Goal: Task Accomplishment & Management: Use online tool/utility

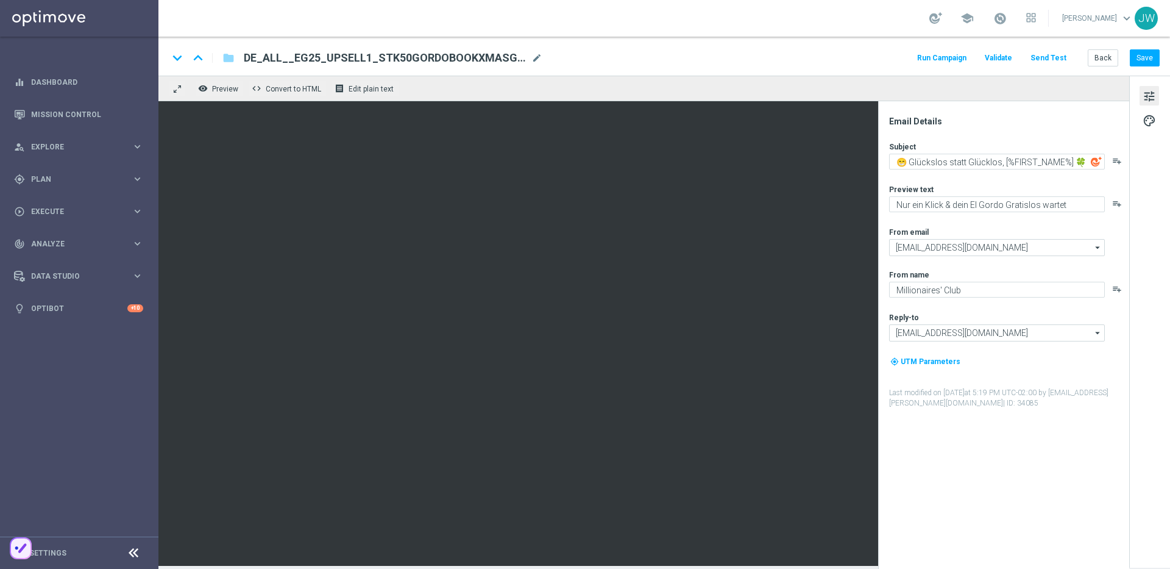
click at [1059, 61] on button "Send Test" at bounding box center [1049, 58] width 40 height 16
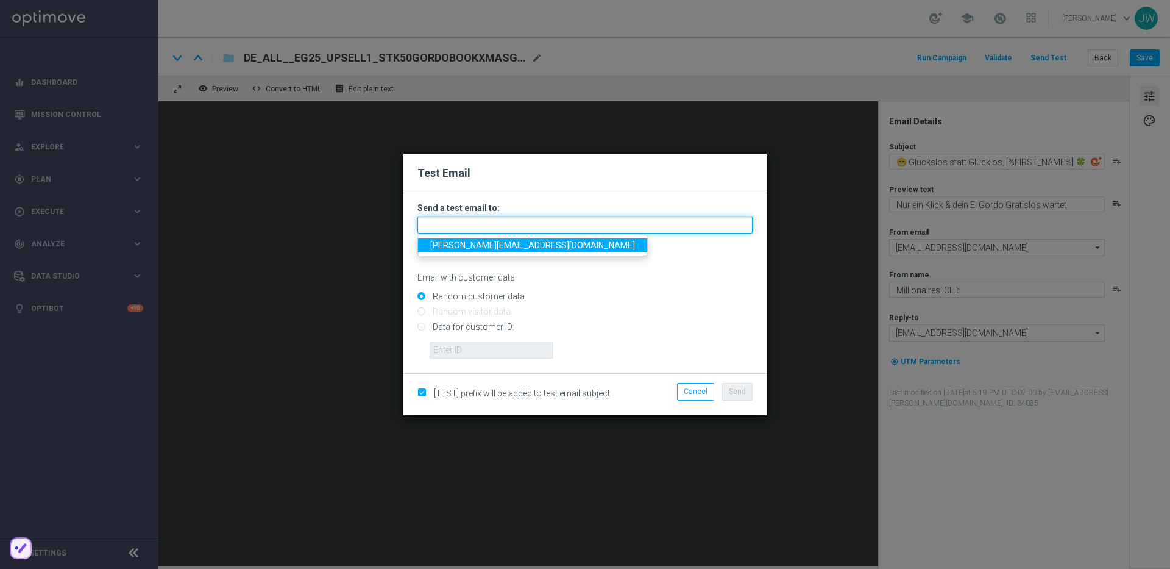
click at [560, 218] on input "text" at bounding box center [585, 224] width 335 height 17
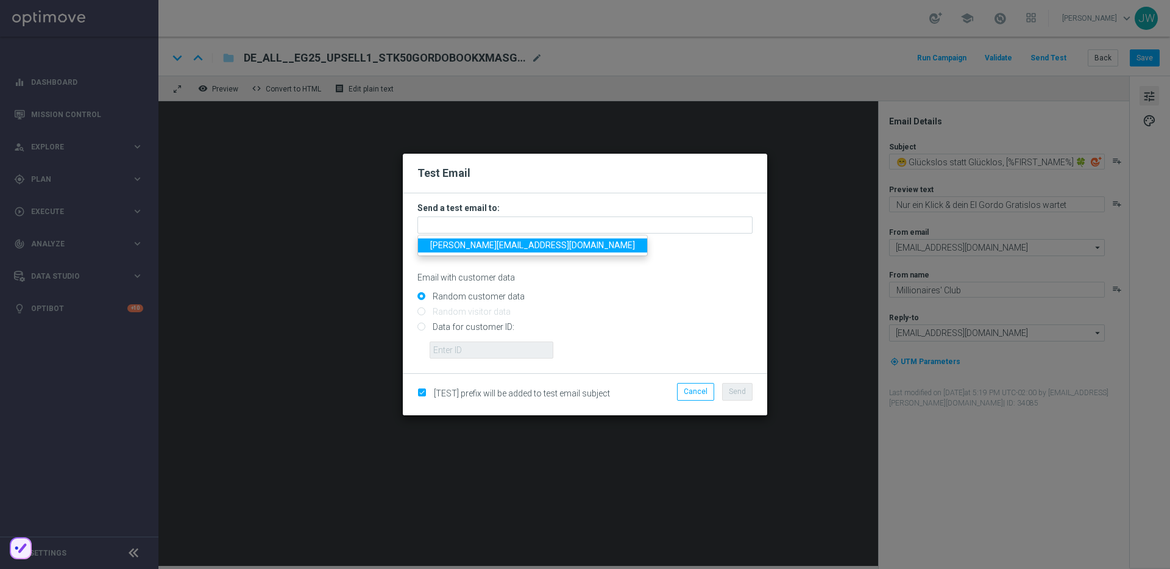
click at [530, 250] on link "[PERSON_NAME][EMAIL_ADDRESS][DOMAIN_NAME]" at bounding box center [532, 245] width 229 height 14
type input "[PERSON_NAME][EMAIL_ADDRESS][DOMAIN_NAME]"
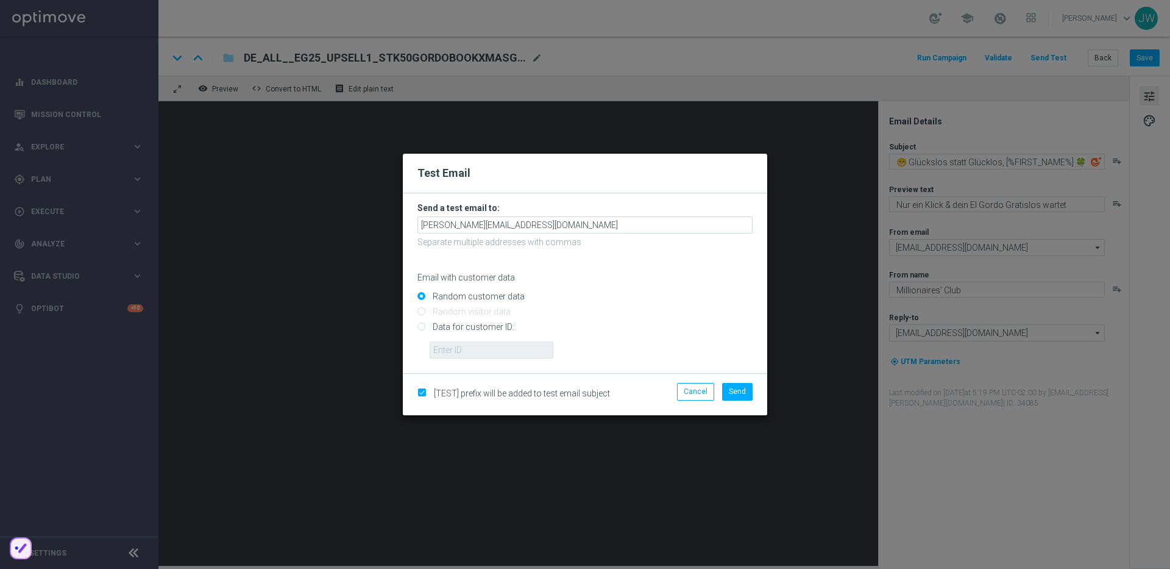
click at [491, 327] on input "Data for customer ID:" at bounding box center [585, 332] width 335 height 17
radio input "true"
click at [491, 341] on input "text" at bounding box center [492, 349] width 124 height 17
paste input "223890057"
type input "223890057"
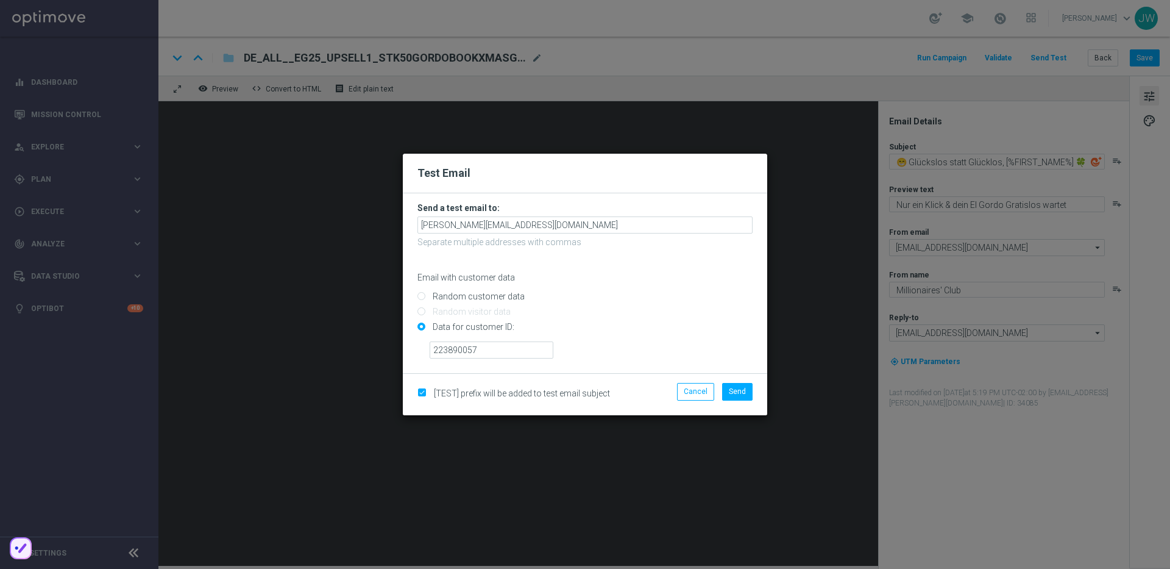
click at [655, 329] on input "Data for customer ID:" at bounding box center [585, 332] width 335 height 17
click at [735, 388] on span "Send" at bounding box center [737, 391] width 17 height 9
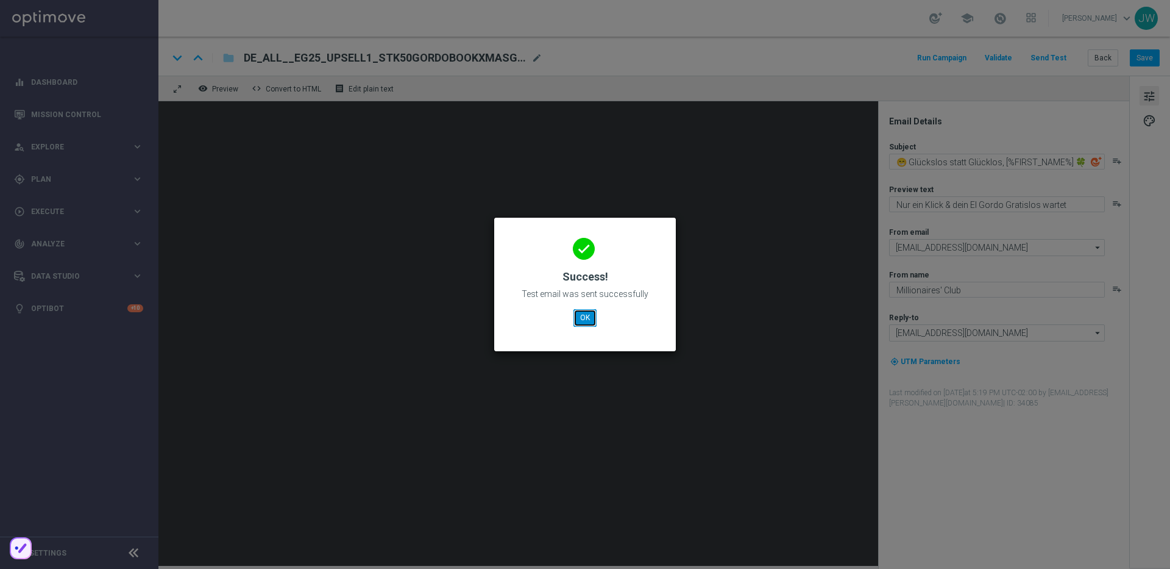
click at [574, 318] on button "OK" at bounding box center [585, 317] width 23 height 17
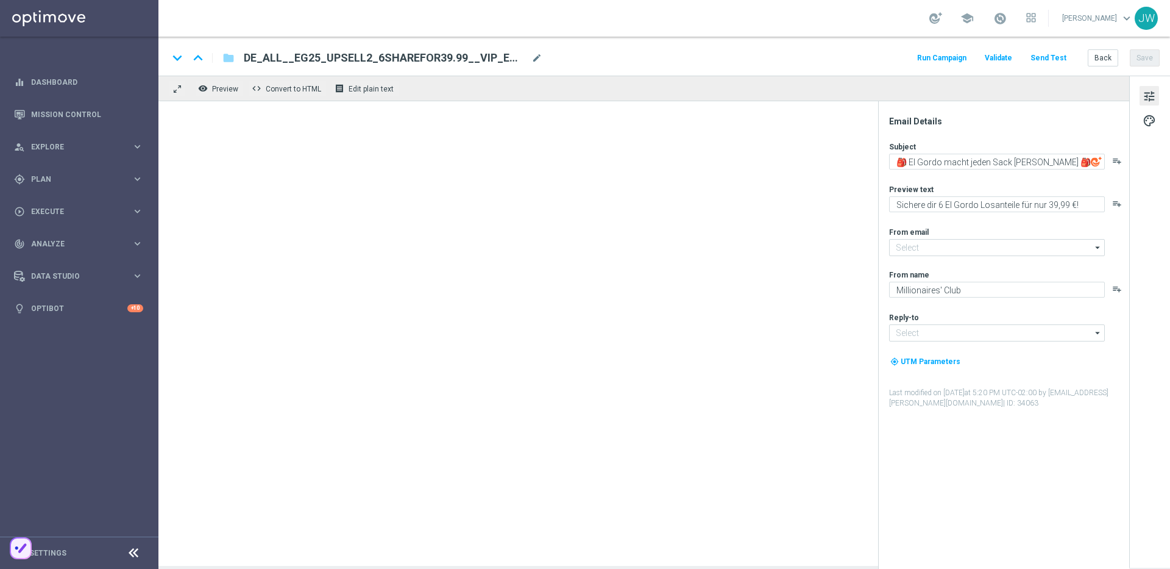
type input "[EMAIL_ADDRESS][DOMAIN_NAME]"
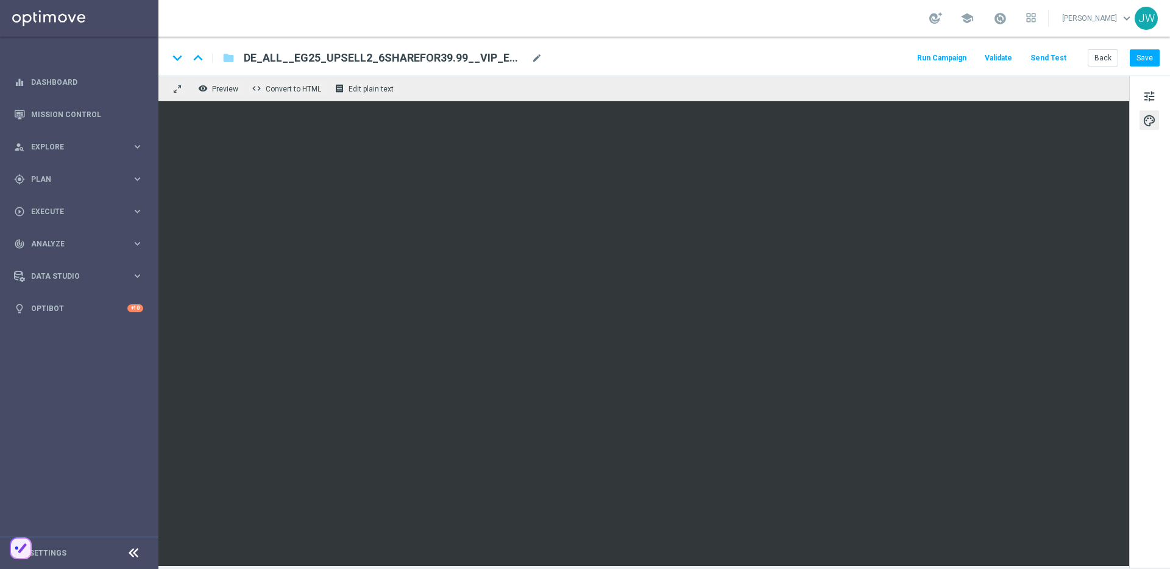
click at [1054, 62] on button "Send Test" at bounding box center [1049, 58] width 40 height 16
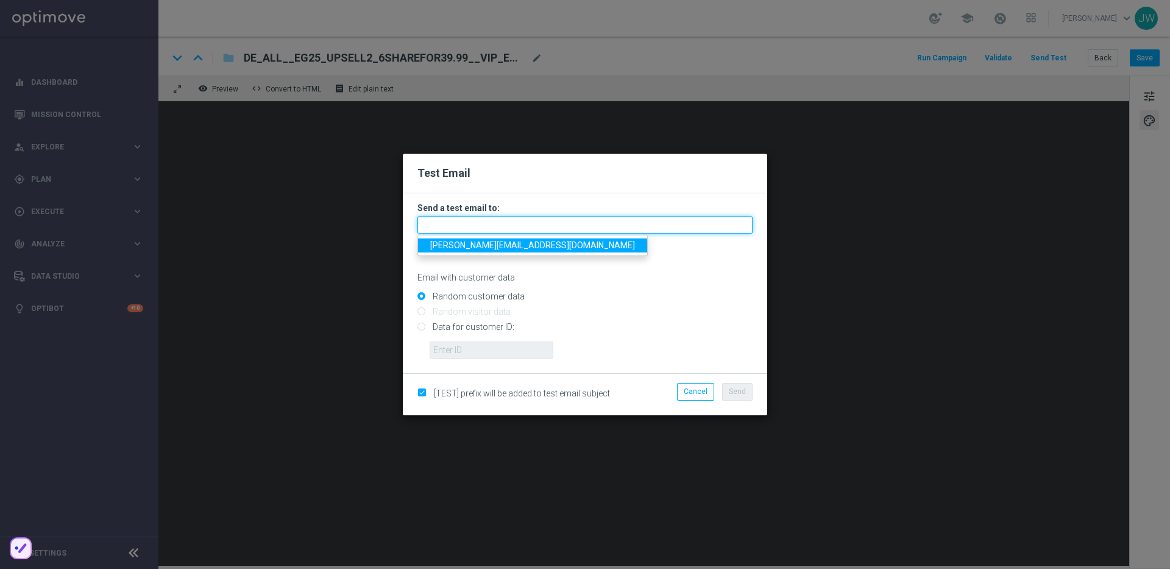
click at [466, 222] on input "text" at bounding box center [585, 224] width 335 height 17
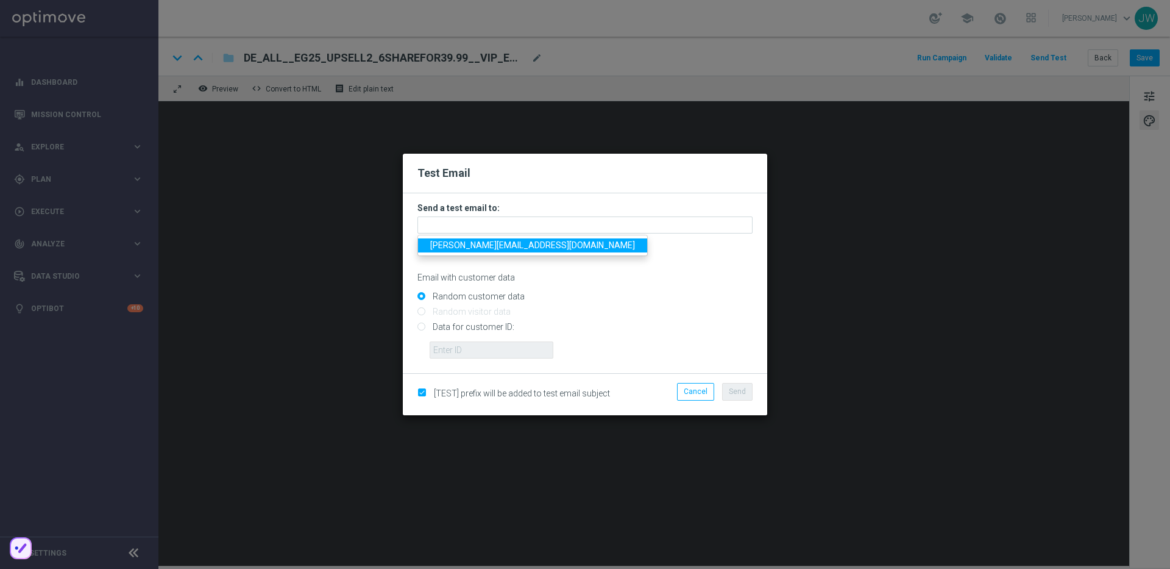
click at [480, 241] on span "[PERSON_NAME][EMAIL_ADDRESS][DOMAIN_NAME]" at bounding box center [532, 245] width 205 height 10
type input "[PERSON_NAME][EMAIL_ADDRESS][DOMAIN_NAME]"
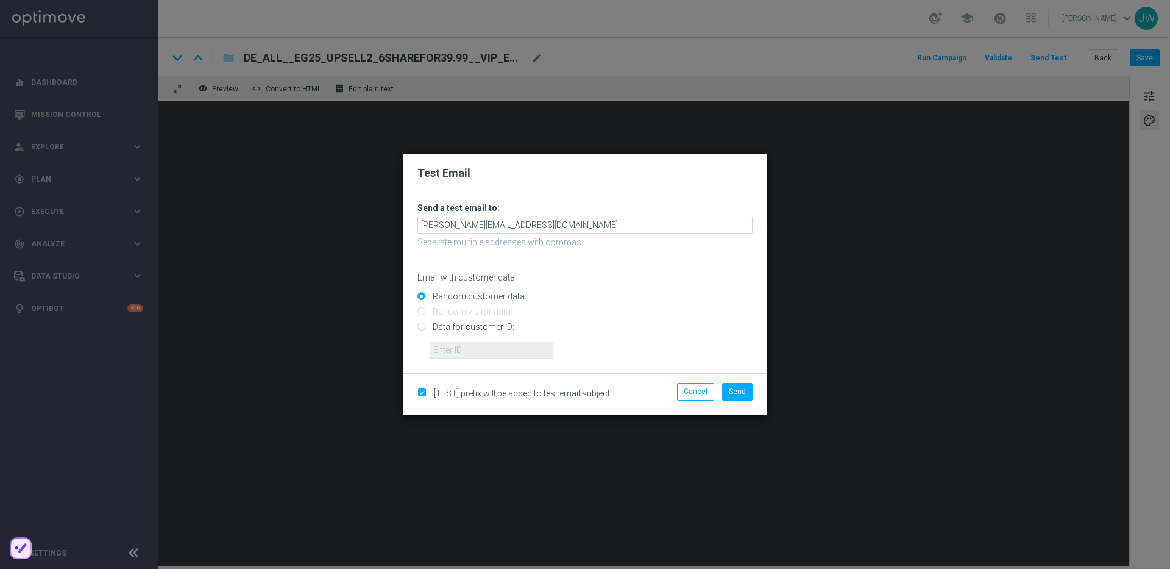
click at [460, 324] on input "Data for customer ID:" at bounding box center [585, 332] width 335 height 17
radio input "true"
click at [468, 336] on input "Data for customer ID:" at bounding box center [585, 332] width 335 height 17
click at [471, 339] on input "Data for customer ID:" at bounding box center [585, 332] width 335 height 17
click at [474, 343] on input "text" at bounding box center [492, 349] width 124 height 17
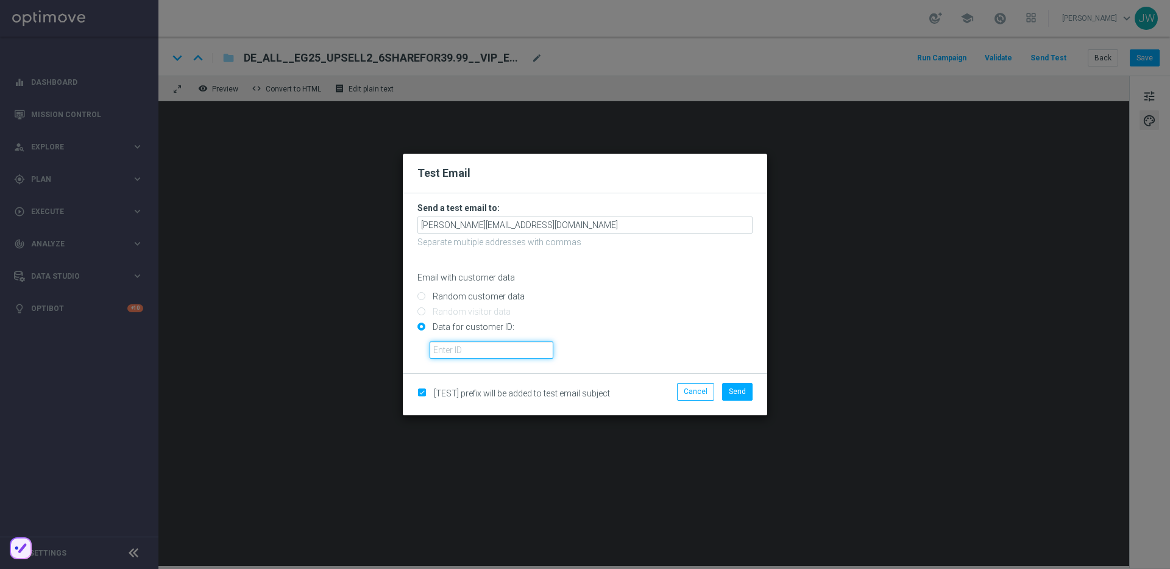
paste input "223890057"
type input "223890057"
click at [654, 339] on input "Data for customer ID:" at bounding box center [585, 332] width 335 height 17
click at [736, 397] on button "Send" at bounding box center [737, 391] width 30 height 17
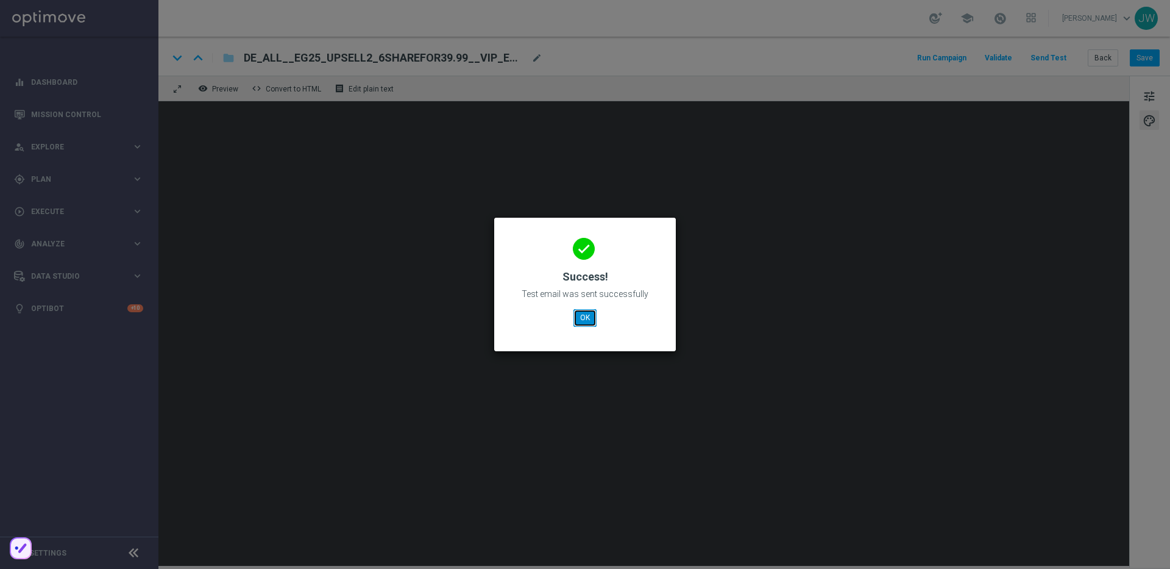
click at [592, 323] on button "OK" at bounding box center [585, 317] width 23 height 17
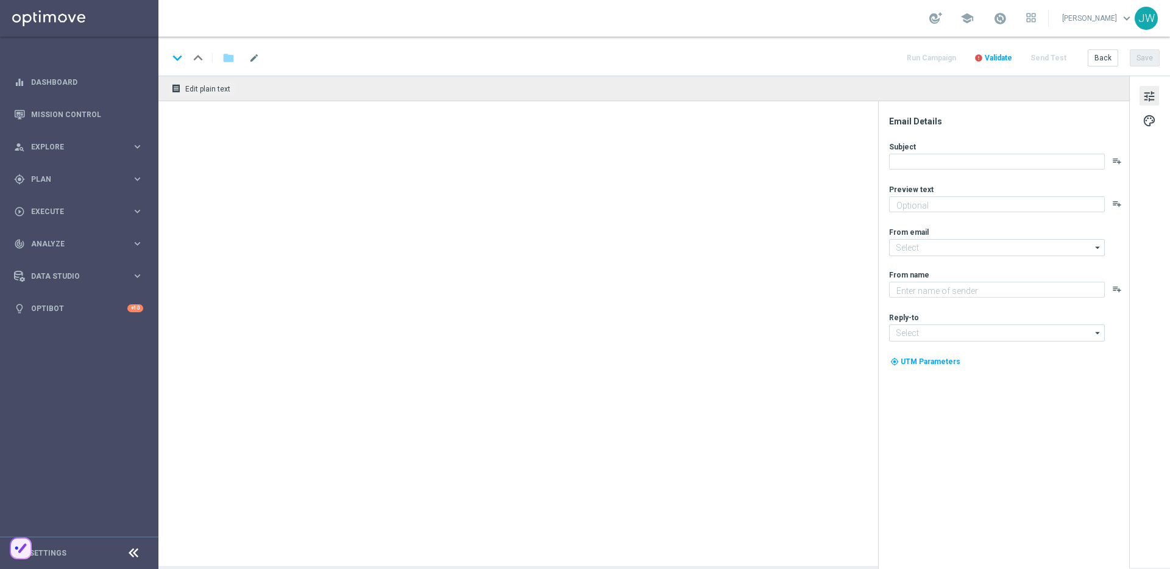
type textarea "Himmlische Chancen für dein El Gordo GRATISLOS"
type textarea "Millionaires' Club"
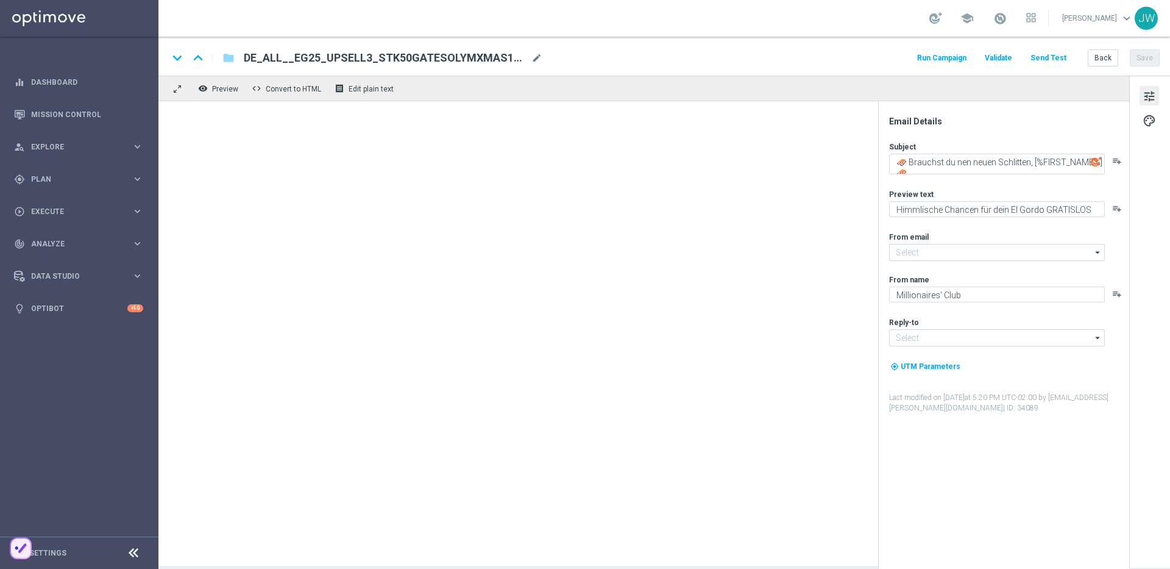
type input "[EMAIL_ADDRESS][DOMAIN_NAME]"
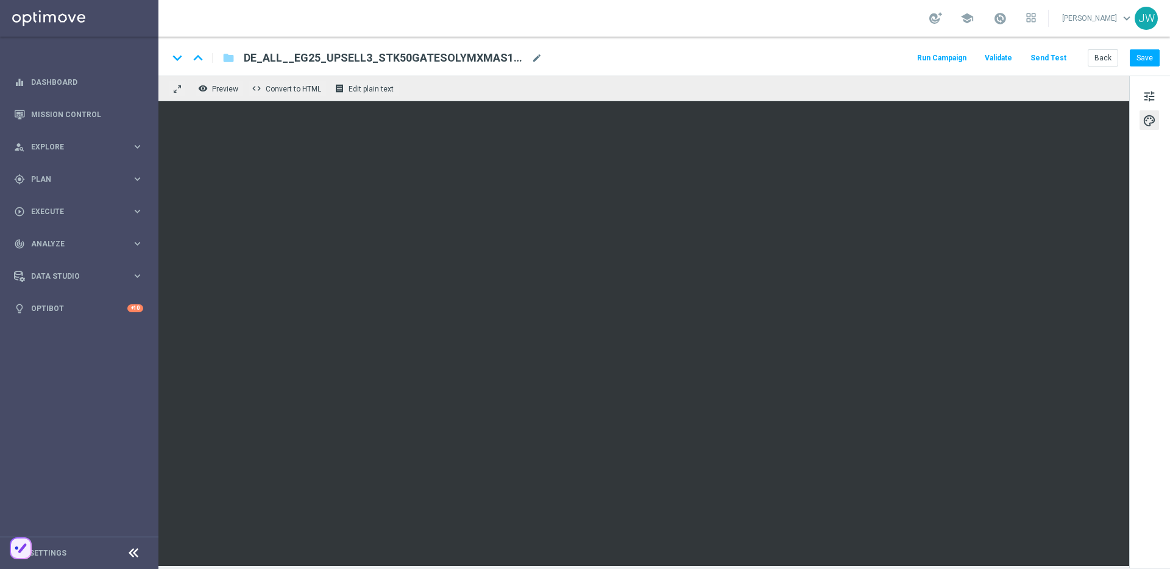
click at [1055, 50] on button "Send Test" at bounding box center [1049, 58] width 40 height 16
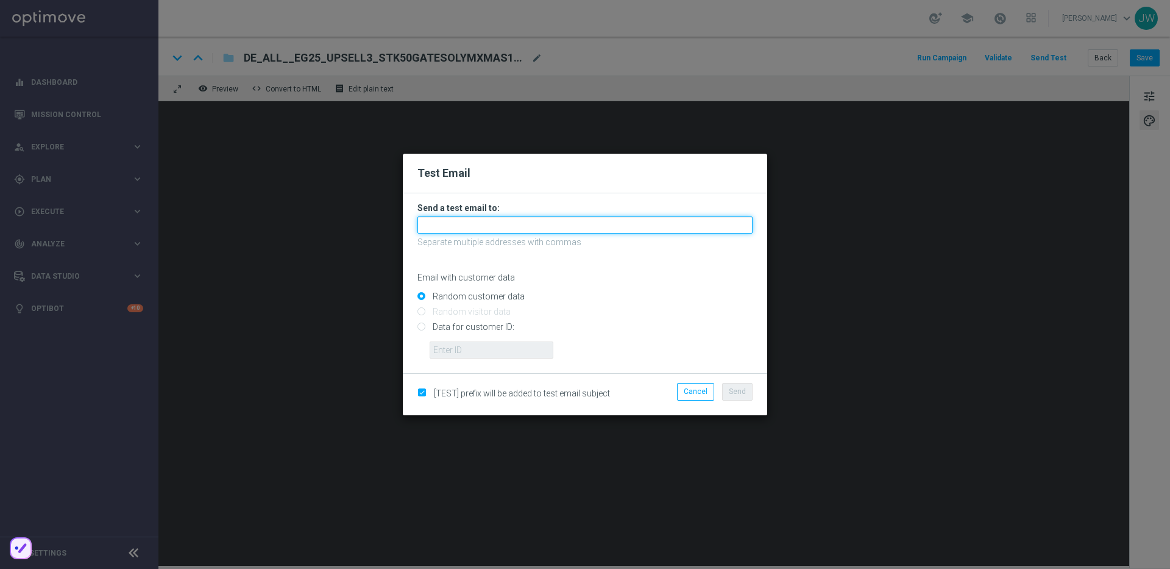
click at [525, 216] on input "text" at bounding box center [585, 224] width 335 height 17
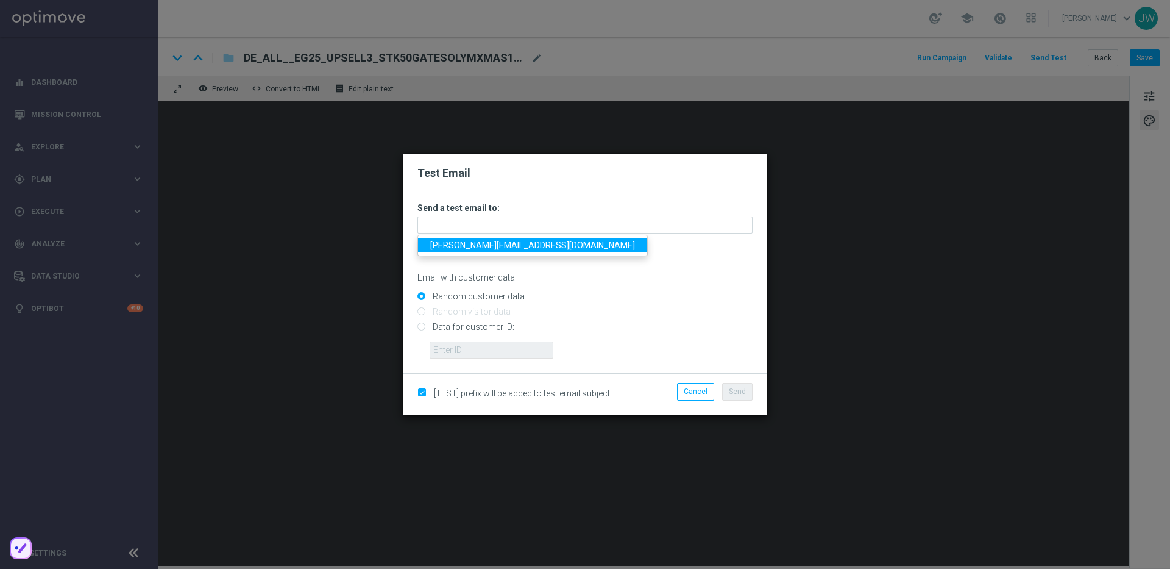
click at [524, 245] on span "[PERSON_NAME][EMAIL_ADDRESS][DOMAIN_NAME]" at bounding box center [532, 245] width 205 height 10
type input "[PERSON_NAME][EMAIL_ADDRESS][DOMAIN_NAME]"
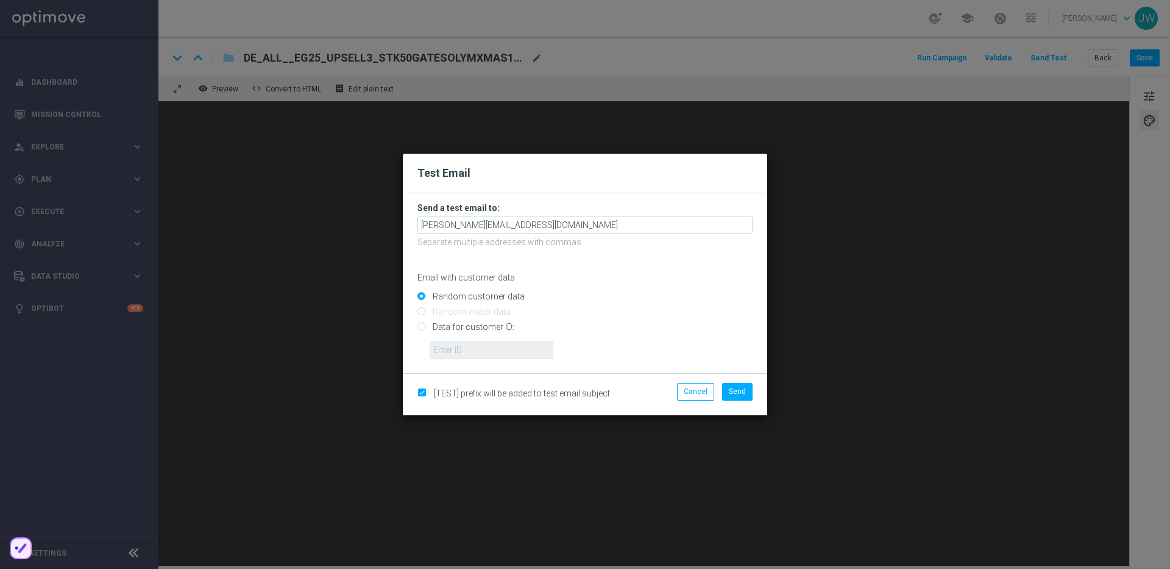
click at [496, 358] on form "Send a test email to: jakub.walczak@lottoland.com Separate multiple addresses w…" at bounding box center [585, 283] width 364 height 180
click at [493, 331] on input "Data for customer ID:" at bounding box center [585, 332] width 335 height 17
radio input "true"
click at [489, 343] on input "text" at bounding box center [492, 349] width 124 height 17
paste input "223890057"
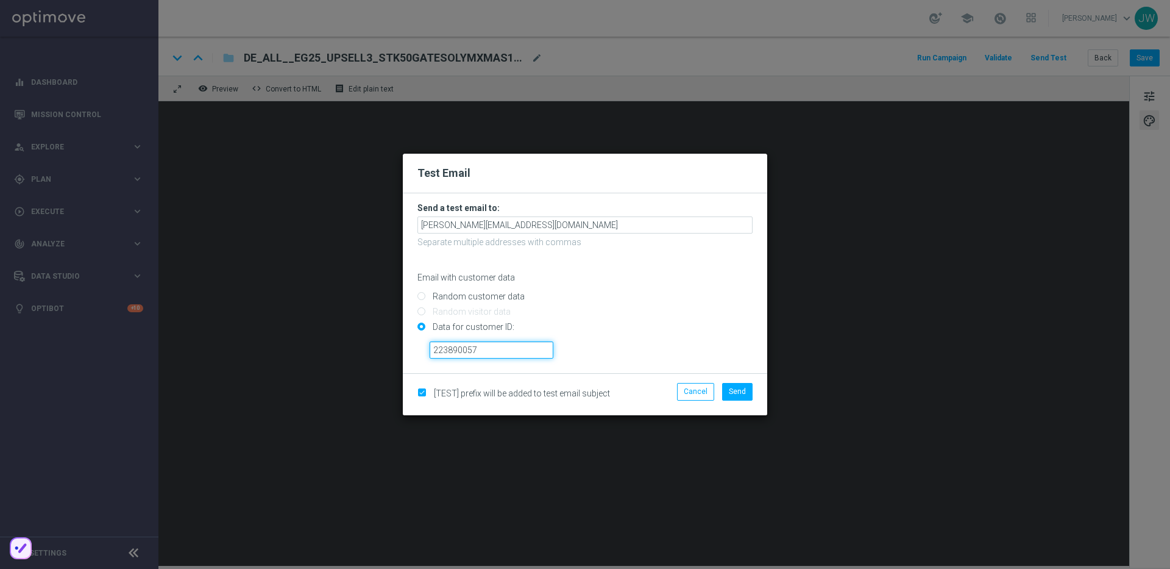
type input "223890057"
click at [655, 354] on div "223890057" at bounding box center [591, 345] width 341 height 26
click at [733, 387] on span "Send" at bounding box center [737, 391] width 17 height 9
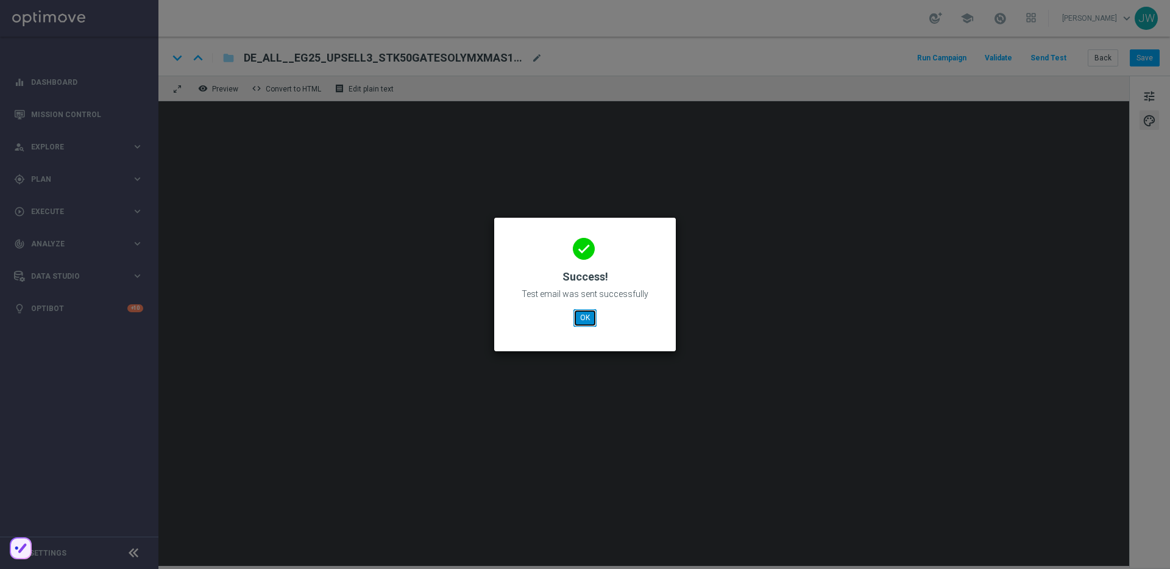
click at [581, 311] on button "OK" at bounding box center [585, 317] width 23 height 17
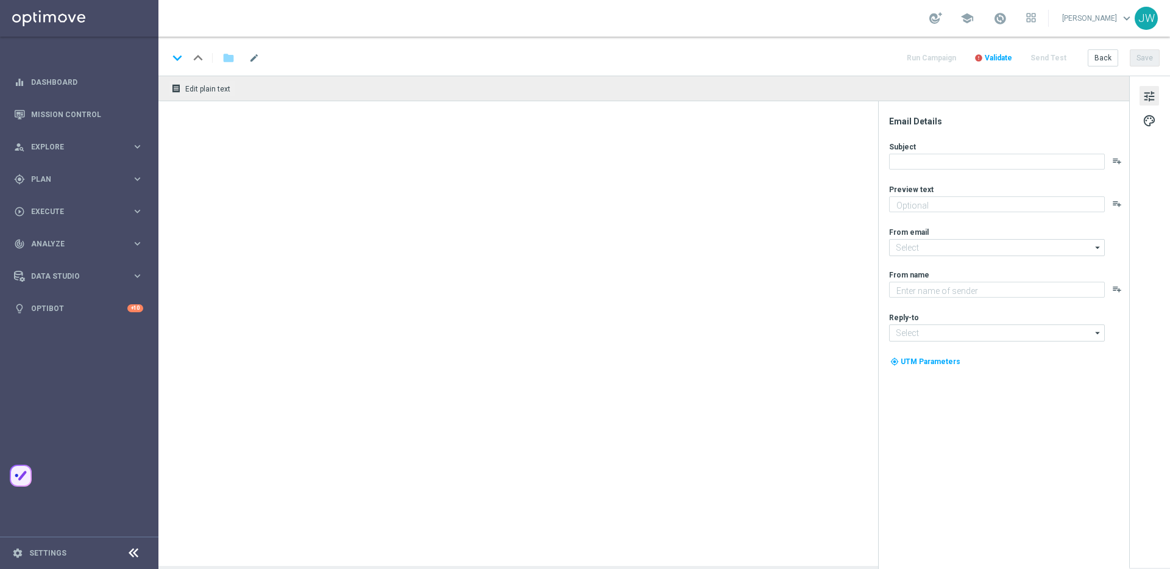
type textarea "Dein garantierter El Gordo Gewinn!"
type textarea "Millionaires' Club"
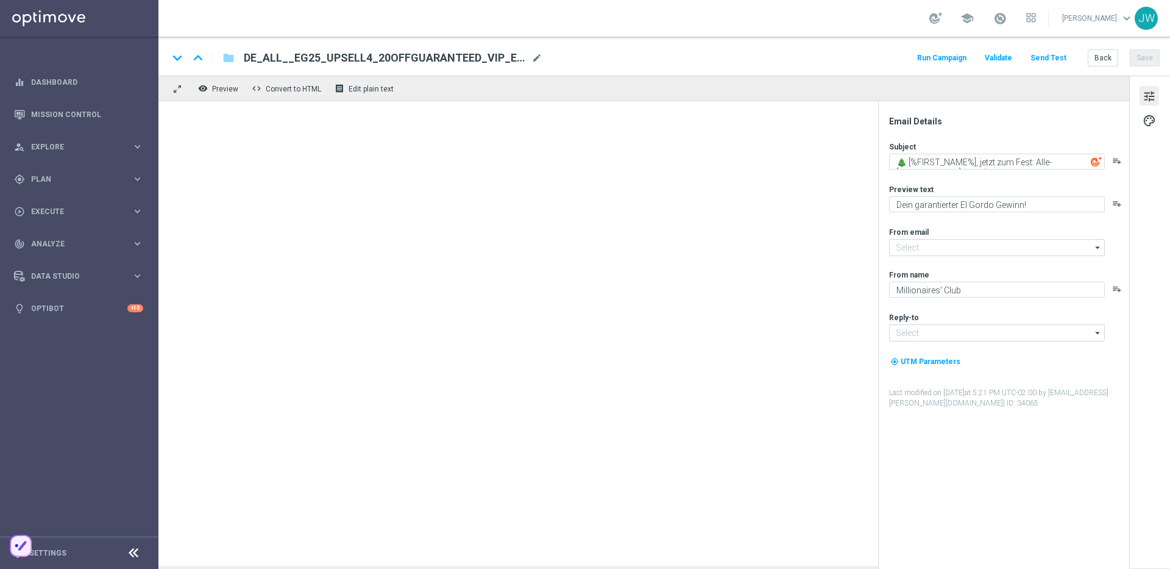
type input "[EMAIL_ADDRESS][DOMAIN_NAME]"
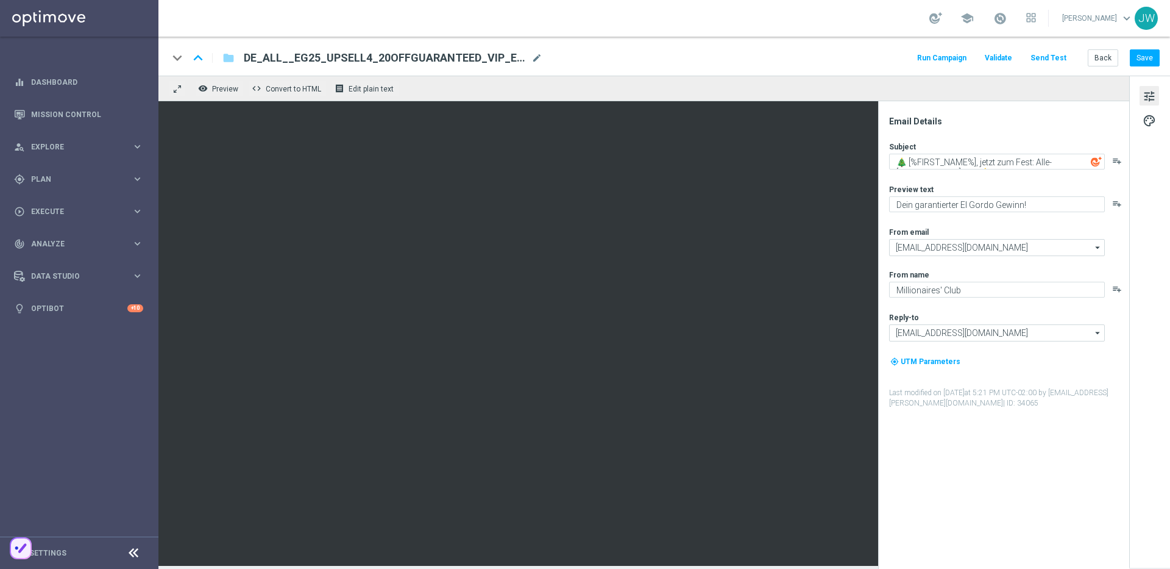
click at [1055, 63] on button "Send Test" at bounding box center [1049, 58] width 40 height 16
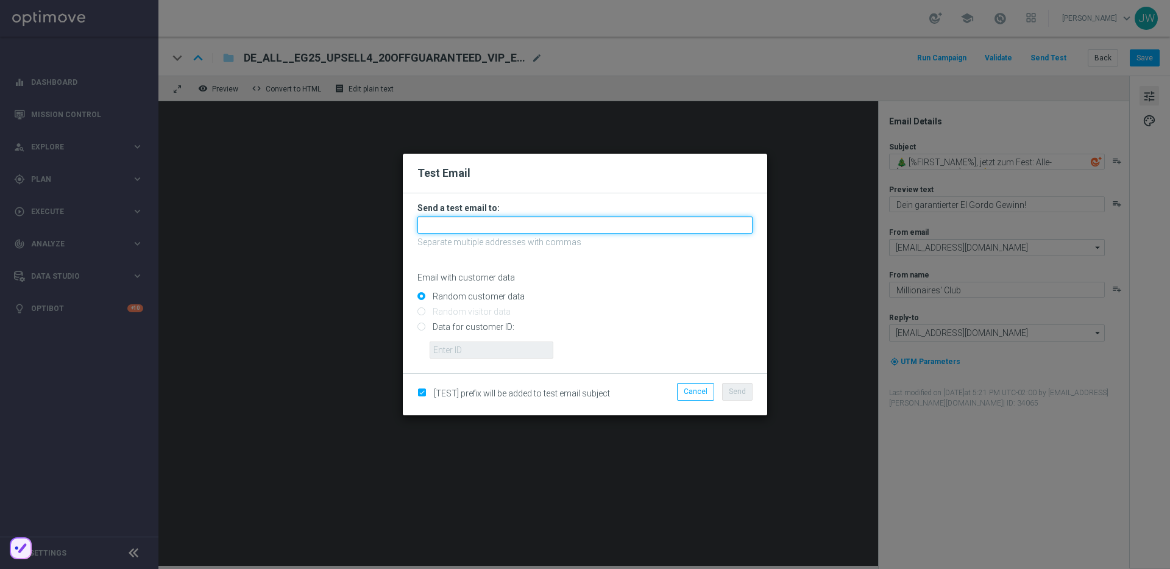
click at [524, 227] on input "text" at bounding box center [585, 224] width 335 height 17
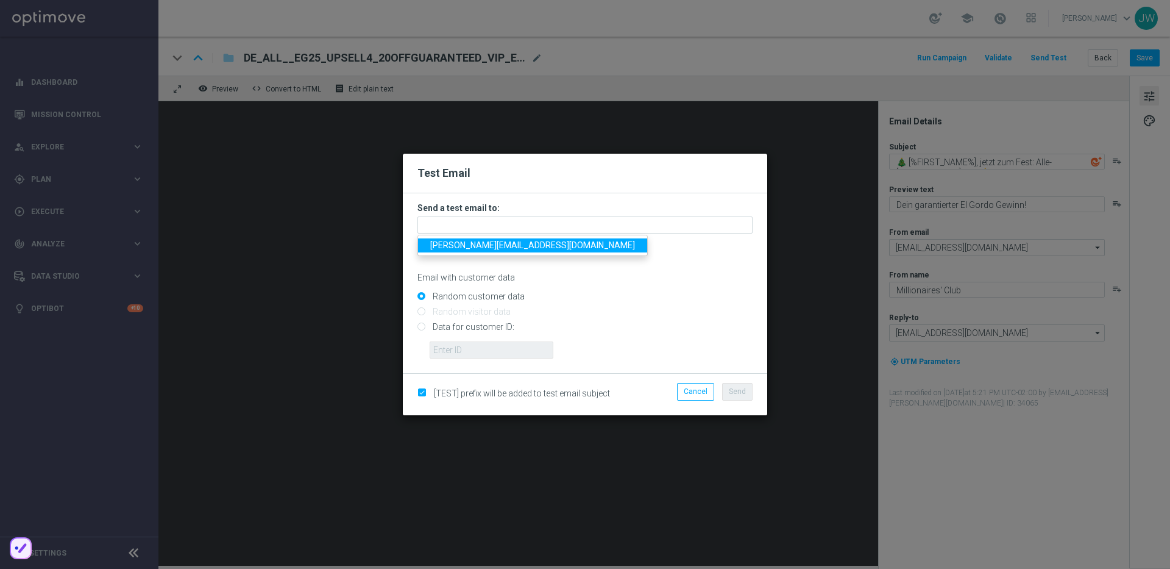
click at [491, 249] on span "[PERSON_NAME][EMAIL_ADDRESS][DOMAIN_NAME]" at bounding box center [532, 245] width 205 height 10
type input "[PERSON_NAME][EMAIL_ADDRESS][DOMAIN_NAME]"
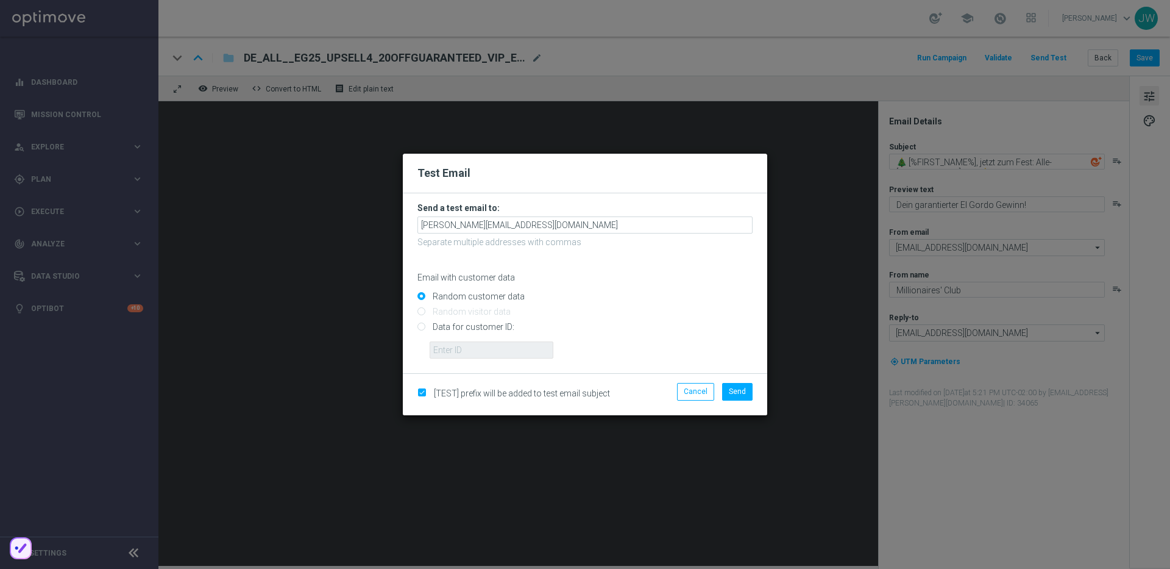
click at [500, 327] on input "Data for customer ID:" at bounding box center [585, 332] width 335 height 17
radio input "true"
click at [497, 344] on input "text" at bounding box center [492, 349] width 124 height 17
click at [505, 352] on input "text" at bounding box center [492, 349] width 124 height 17
paste input "223890057"
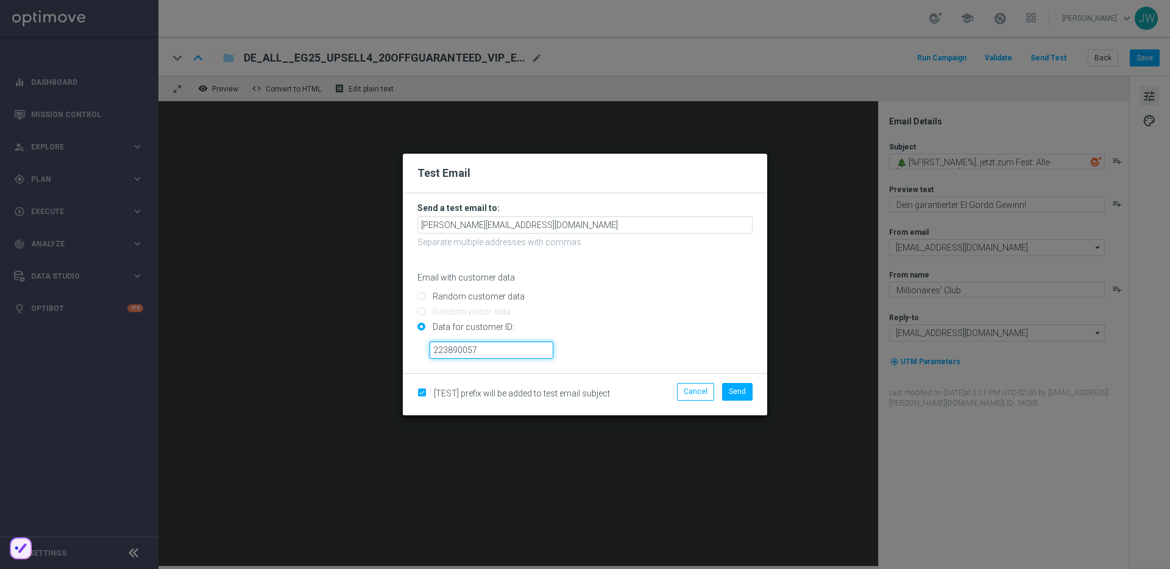
type input "223890057"
click at [757, 374] on div "[TEST] prefix will be added to test email subject Cancel Send" at bounding box center [585, 393] width 364 height 41
click at [749, 386] on button "Send" at bounding box center [737, 391] width 30 height 17
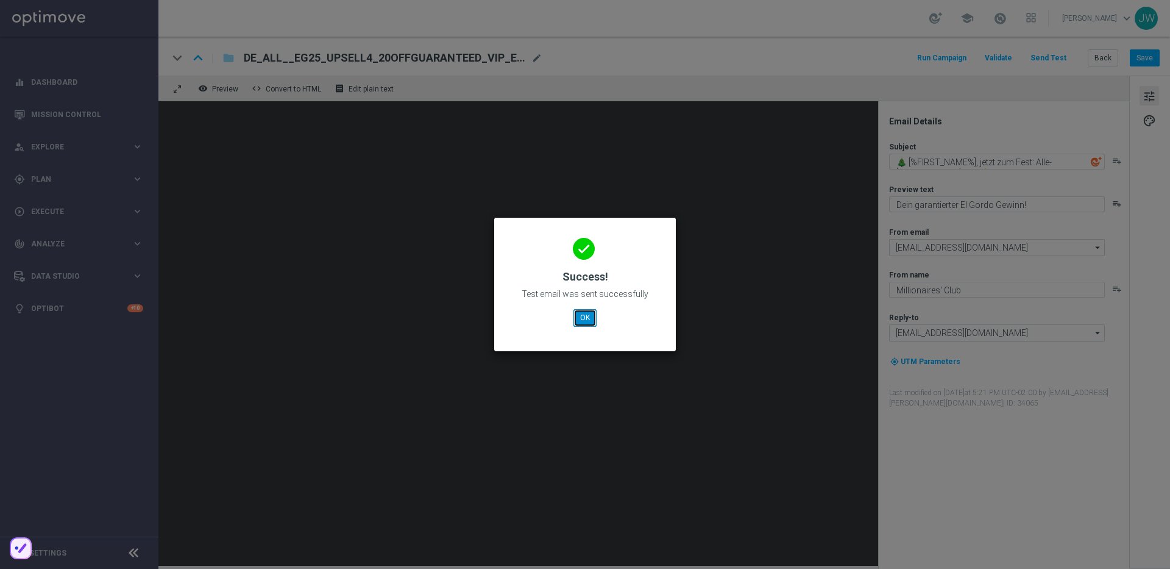
click at [584, 311] on button "OK" at bounding box center [585, 317] width 23 height 17
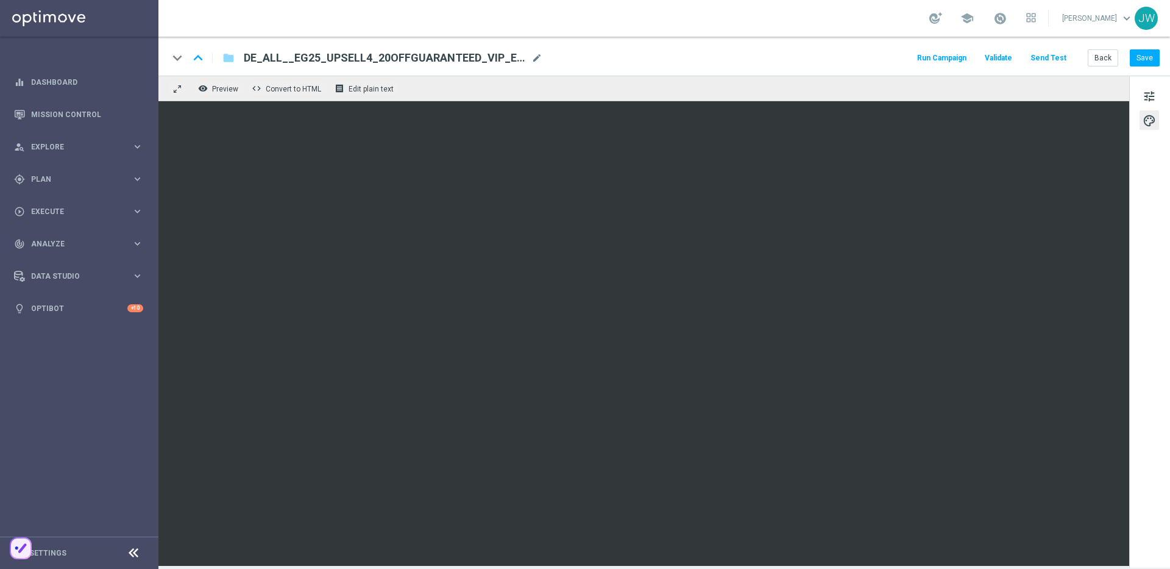
click at [698, 49] on div "keyboard_arrow_down keyboard_arrow_up folder DE_ALL__EG25_UPSELL4_20OFFGUARANTE…" at bounding box center [664, 56] width 1012 height 39
